Goal: Information Seeking & Learning: Learn about a topic

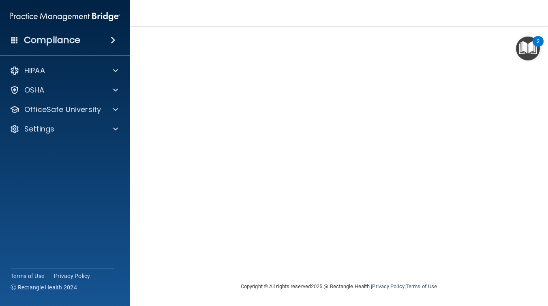
scroll to position [41, 0]
click at [116, 108] on span at bounding box center [115, 110] width 5 height 10
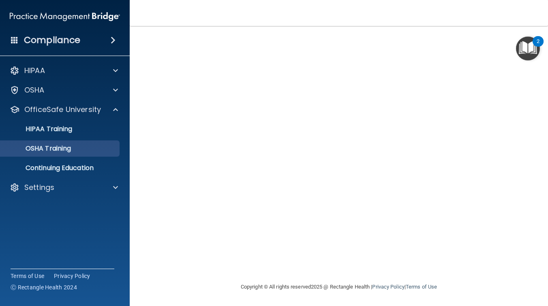
click at [71, 151] on p "OSHA Training" at bounding box center [38, 148] width 66 height 8
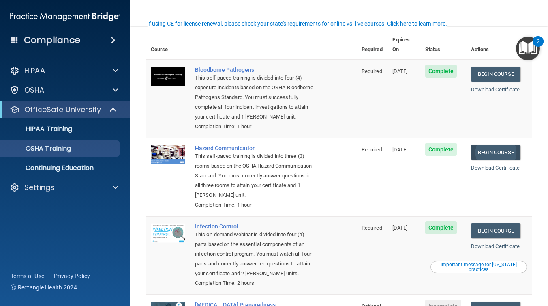
click at [488, 145] on link "Begin Course" at bounding box center [495, 152] width 49 height 15
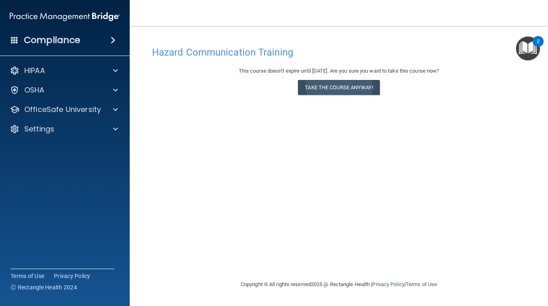
click at [347, 88] on button "Take the course anyway!" at bounding box center [338, 87] width 81 height 15
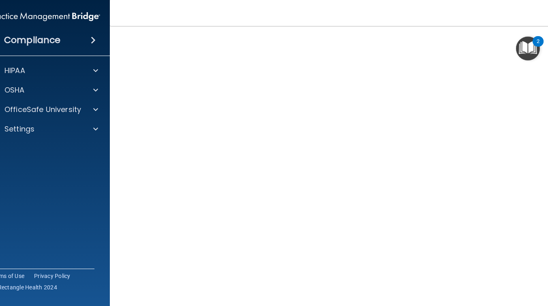
scroll to position [32, 0]
click at [94, 110] on span at bounding box center [95, 110] width 5 height 10
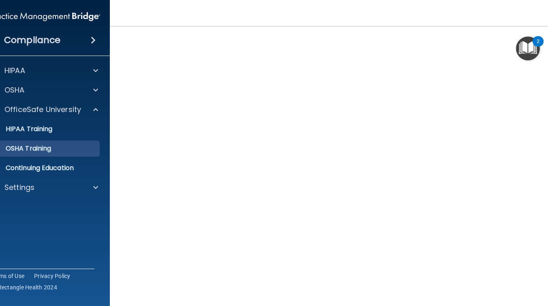
click at [51, 151] on p "OSHA Training" at bounding box center [18, 148] width 66 height 8
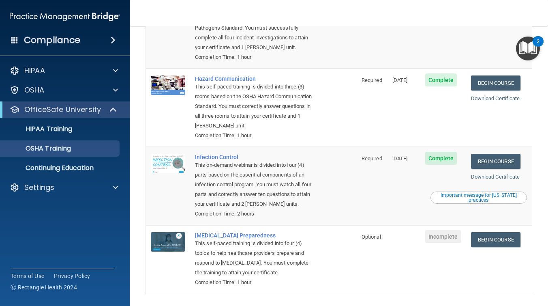
scroll to position [112, 0]
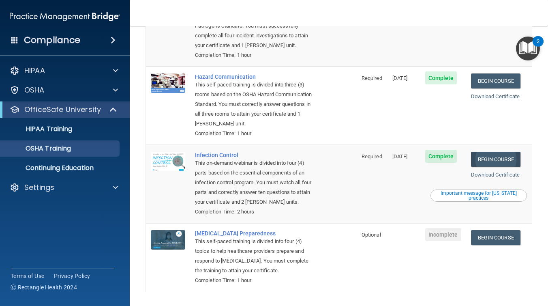
click at [499, 152] on link "Begin Course" at bounding box center [495, 159] width 49 height 15
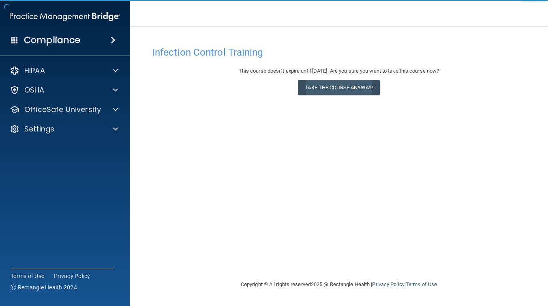
click at [327, 87] on button "Take the course anyway!" at bounding box center [338, 87] width 81 height 15
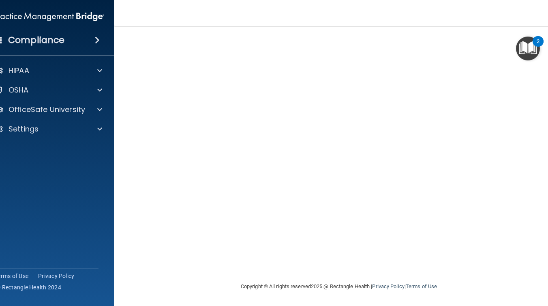
scroll to position [41, 0]
